Goal: Task Accomplishment & Management: Use online tool/utility

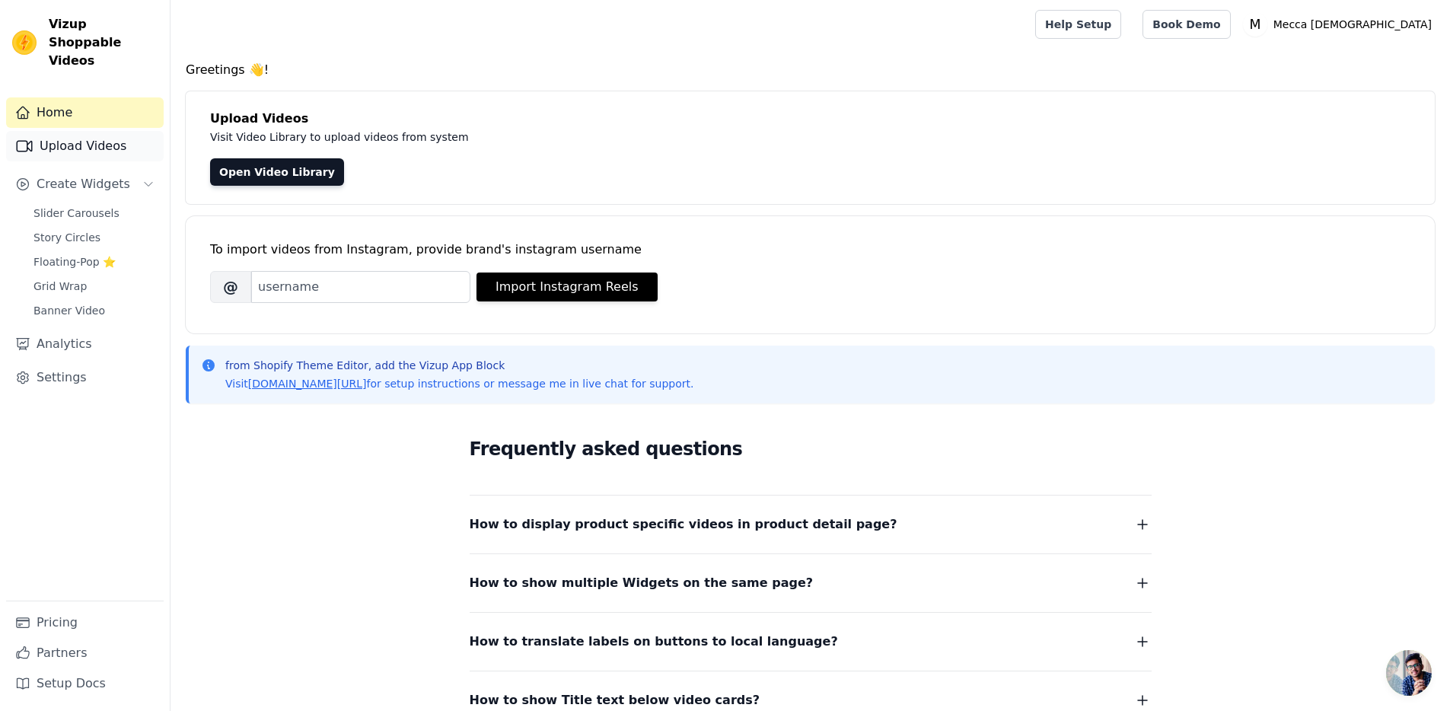
click at [88, 131] on link "Upload Videos" at bounding box center [85, 146] width 158 height 30
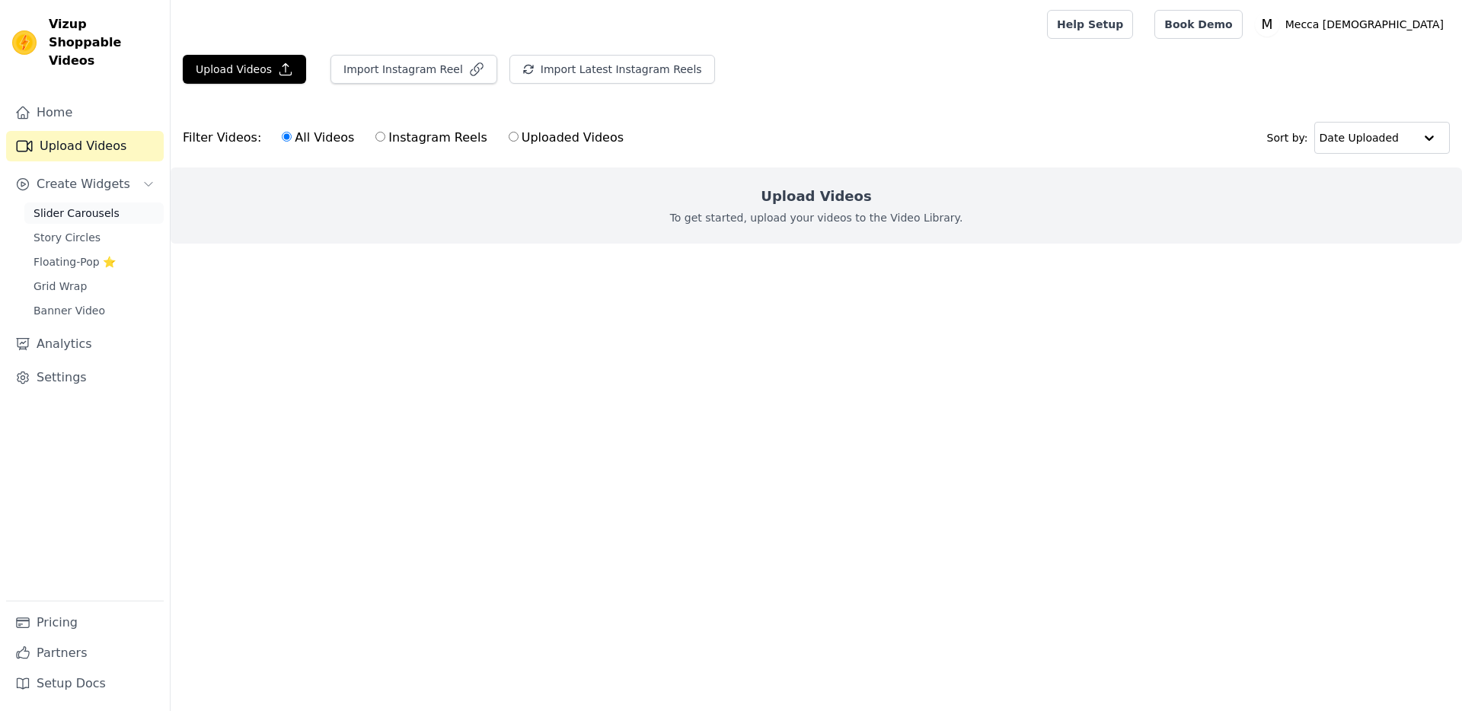
click at [91, 202] on link "Slider Carousels" at bounding box center [93, 212] width 139 height 21
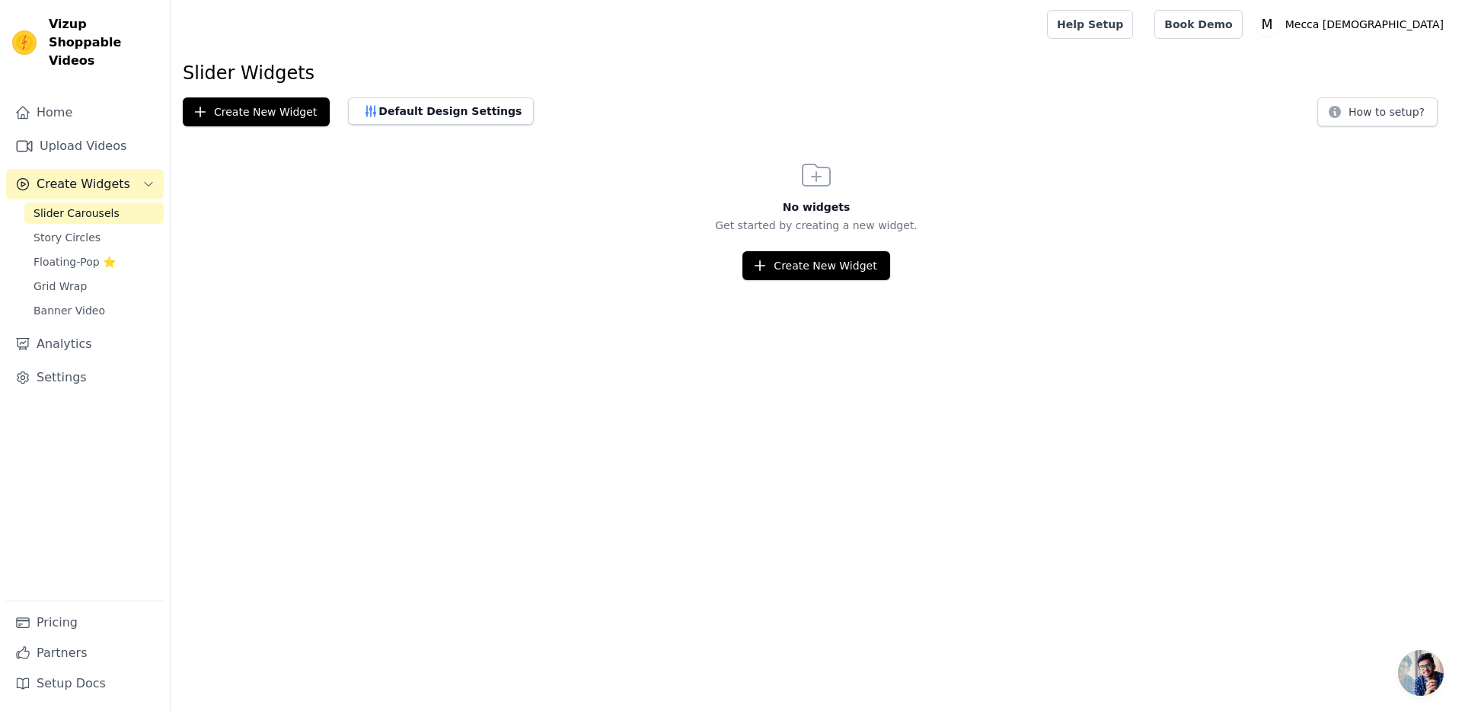
click at [108, 254] on div "Slider Carousels Story Circles Floating-Pop ⭐ Grid Wrap Banner Video" at bounding box center [93, 261] width 139 height 119
click at [126, 324] on div "Sidebar" at bounding box center [85, 325] width 158 height 2
click at [110, 300] on link "Banner Video" at bounding box center [93, 310] width 139 height 21
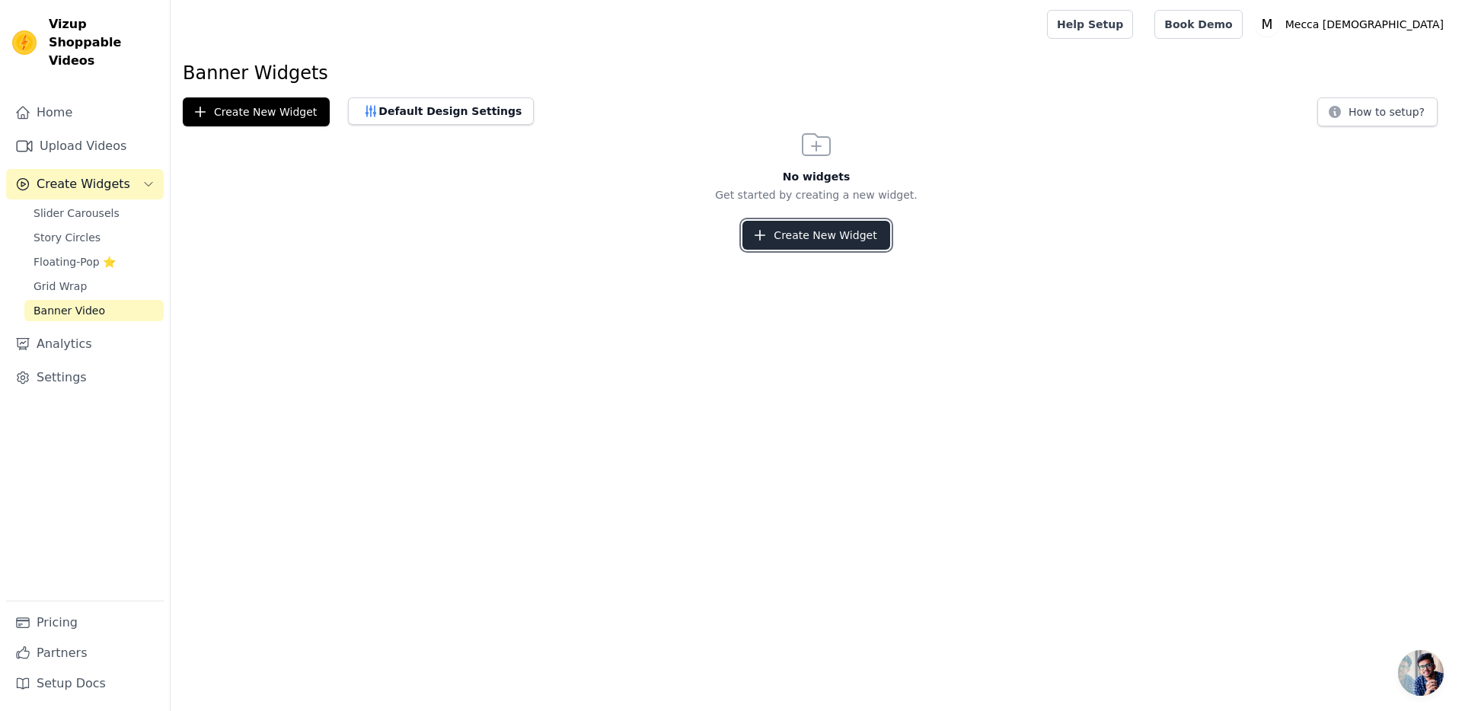
click at [879, 233] on button "Create New Widget" at bounding box center [815, 235] width 147 height 29
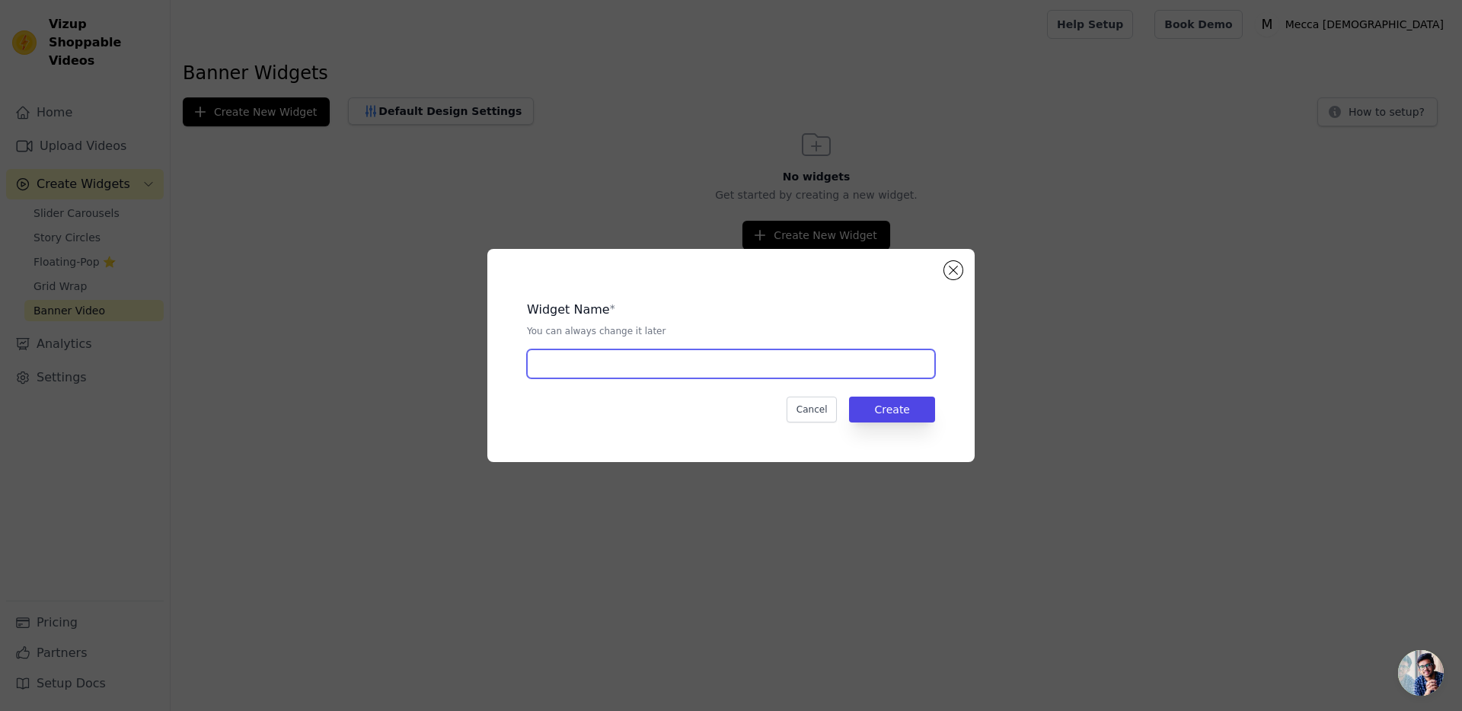
click at [833, 362] on input "text" at bounding box center [731, 363] width 408 height 29
type input "sadsad"
click at [908, 392] on div "Widget Name * You can always change it later sadsad Cancel Create" at bounding box center [731, 355] width 438 height 164
click at [915, 408] on button "Create" at bounding box center [892, 410] width 86 height 26
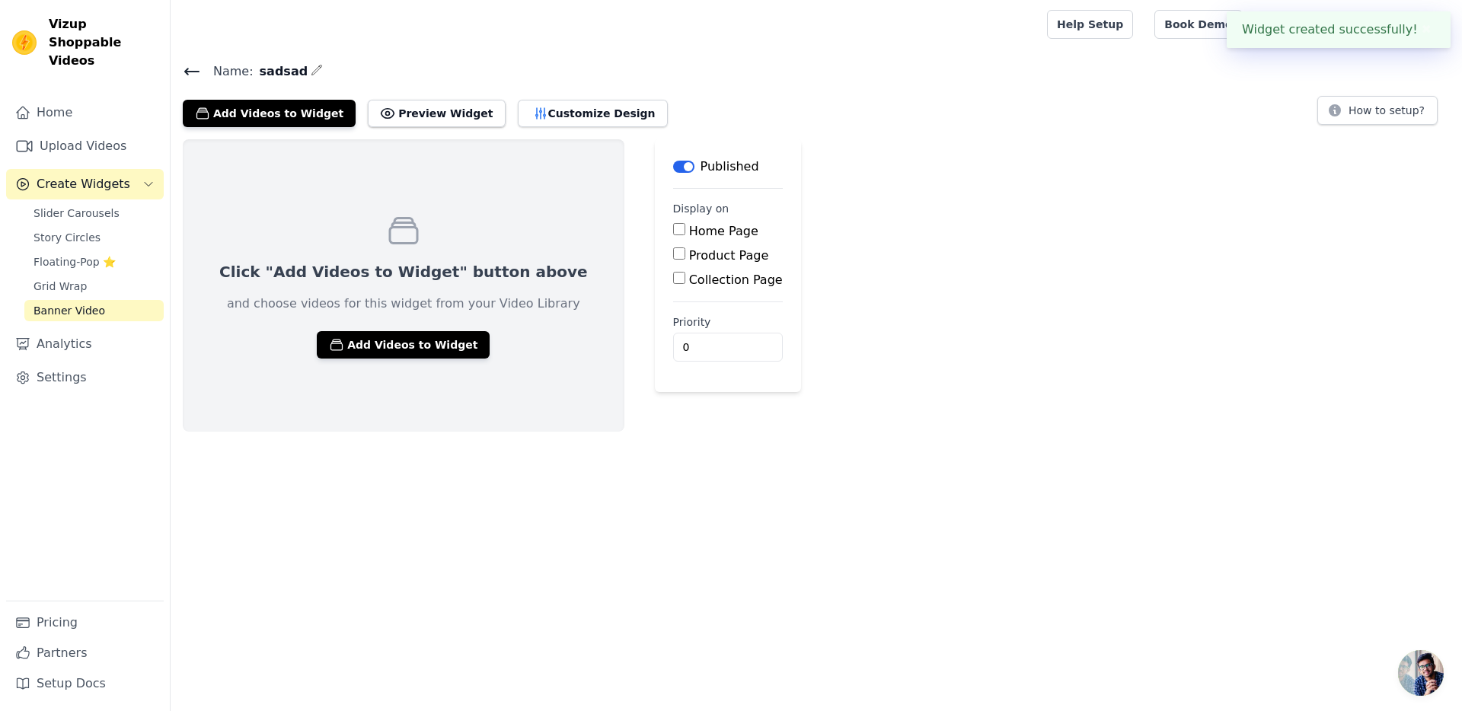
click at [67, 19] on span "Vizup Shoppable Videos" at bounding box center [103, 42] width 109 height 55
copy div "Vizup Shoppable Videos"
